Goal: Navigation & Orientation: Find specific page/section

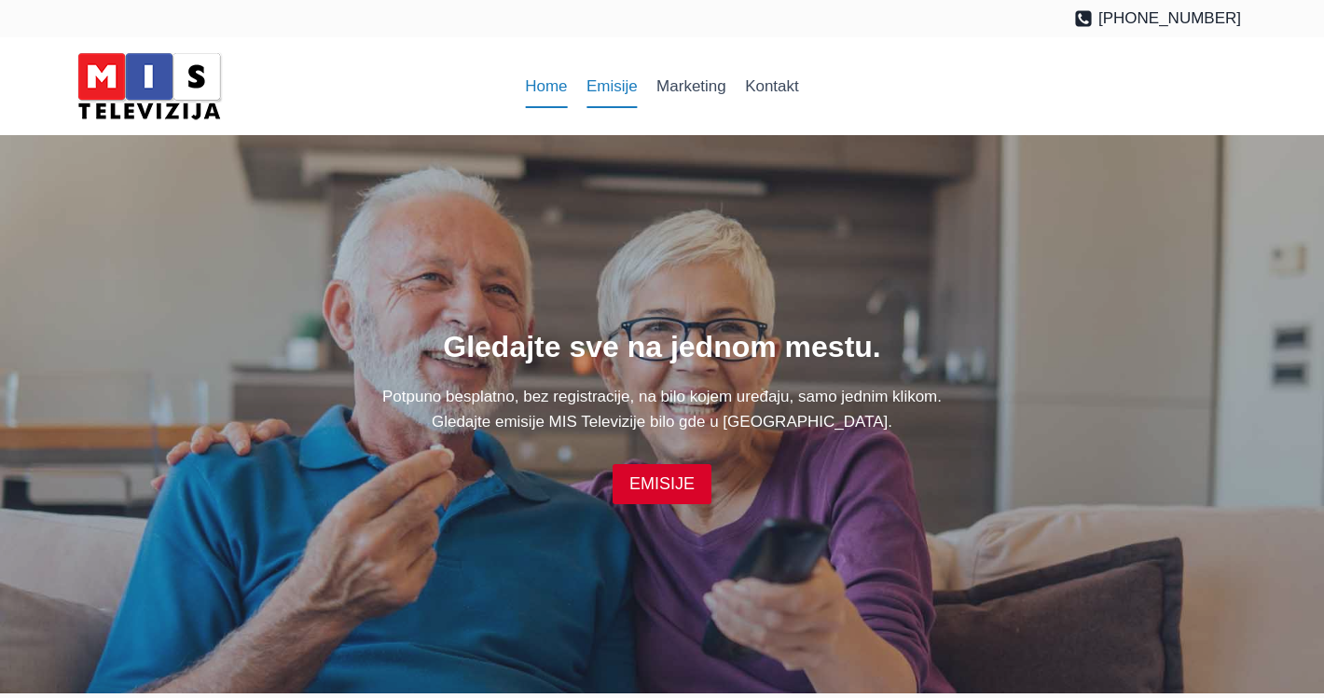
click at [605, 87] on link "Emisije" at bounding box center [612, 86] width 70 height 45
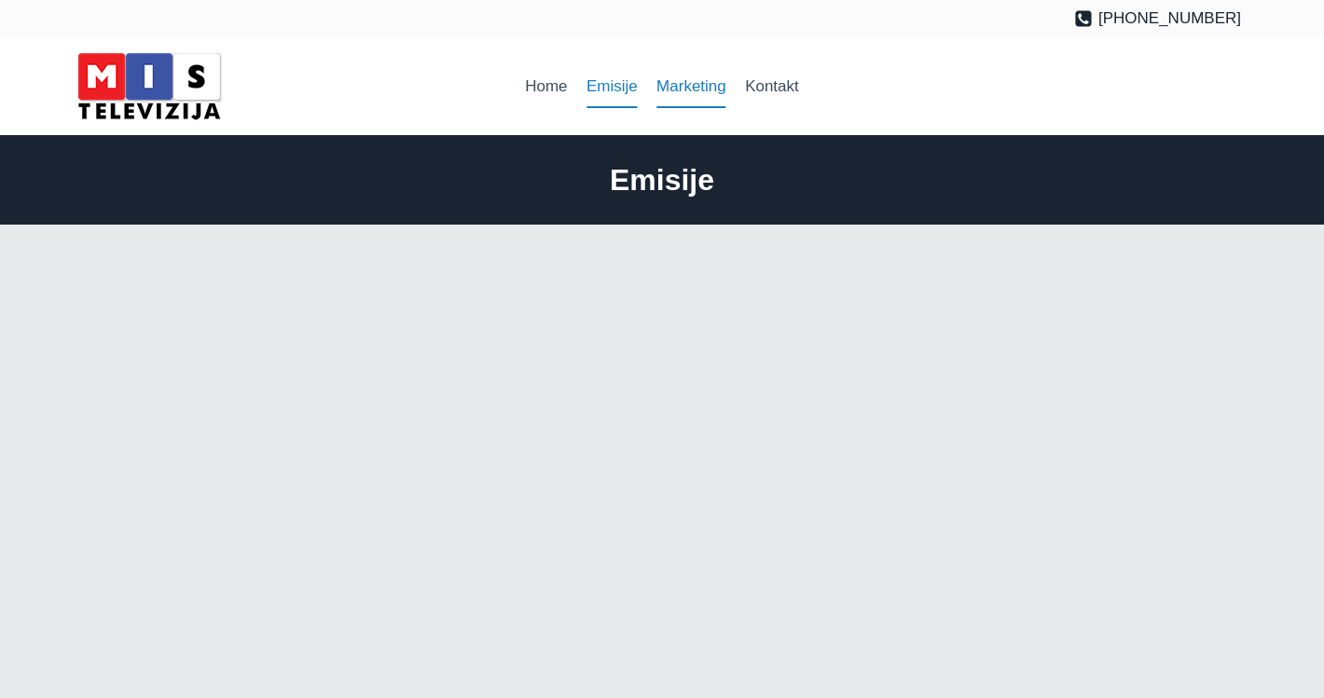
click at [675, 92] on link "Marketing" at bounding box center [691, 86] width 89 height 45
